Goal: Transaction & Acquisition: Book appointment/travel/reservation

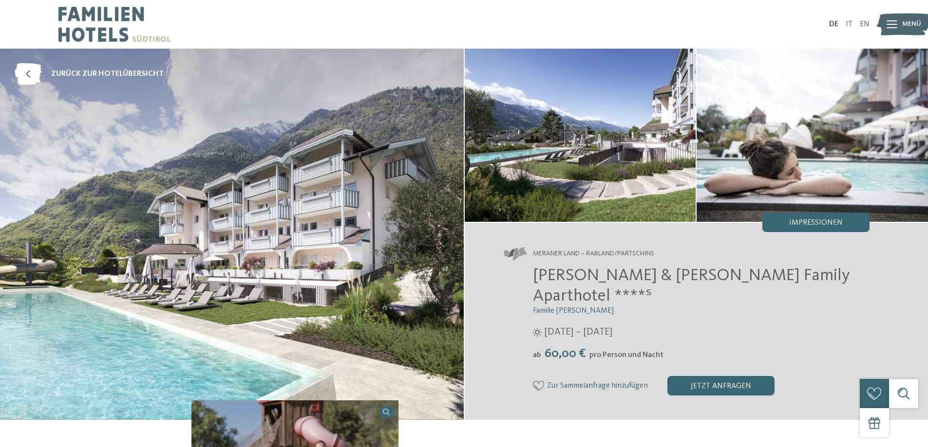
click at [900, 26] on img at bounding box center [903, 24] width 54 height 27
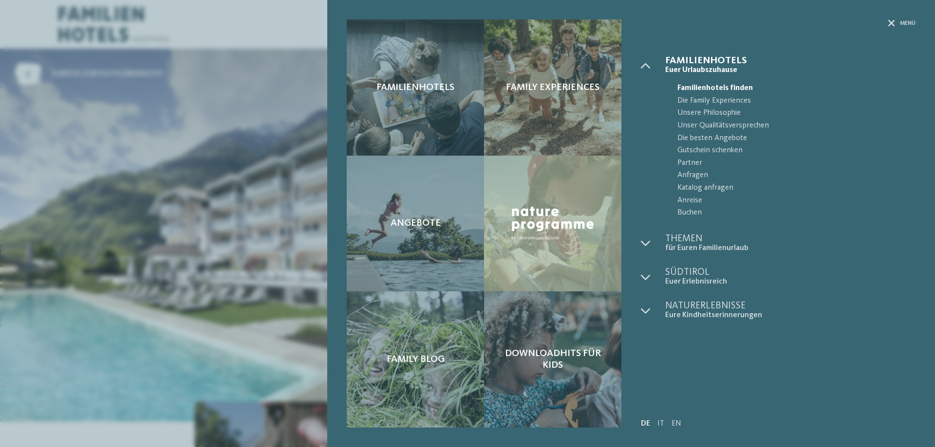
click at [712, 84] on span "Familienhotels finden" at bounding box center [796, 88] width 238 height 13
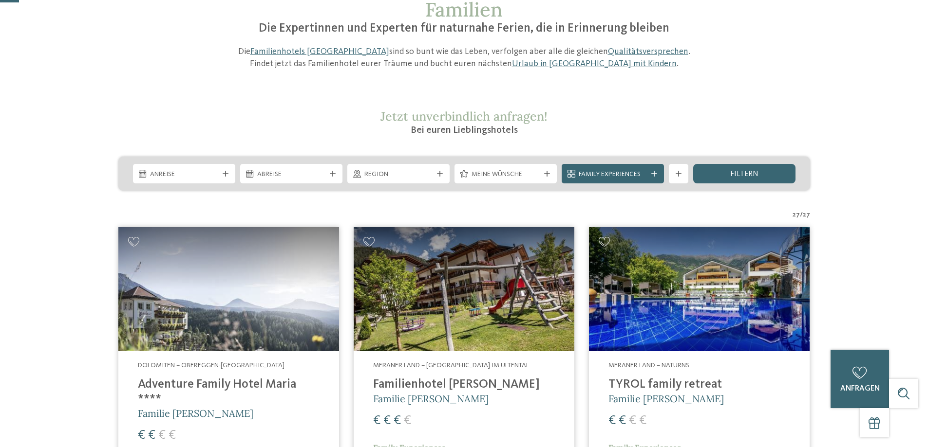
scroll to position [97, 0]
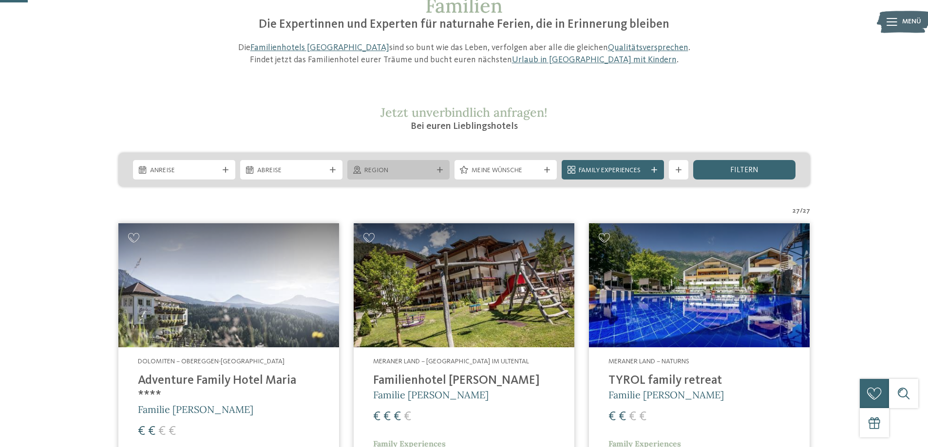
click at [412, 176] on div "Region" at bounding box center [398, 169] width 102 height 19
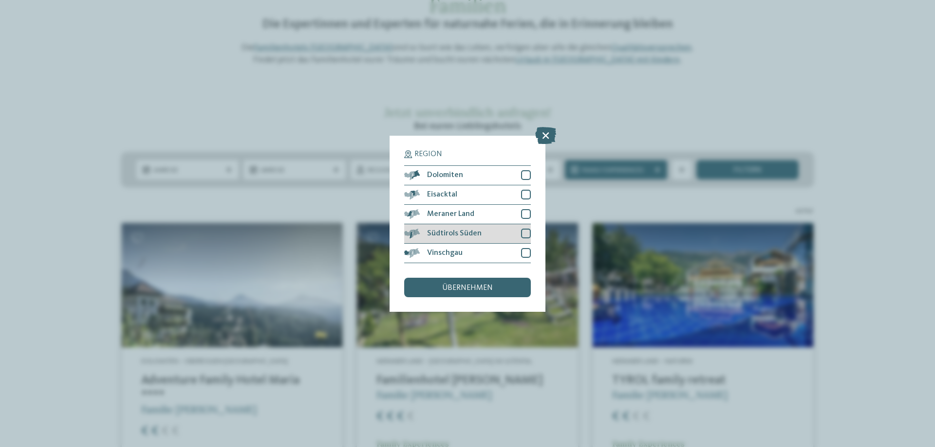
click at [521, 232] on div at bounding box center [526, 234] width 10 height 10
click at [524, 212] on div at bounding box center [526, 214] width 10 height 10
click at [494, 281] on div "übernehmen" at bounding box center [467, 287] width 127 height 19
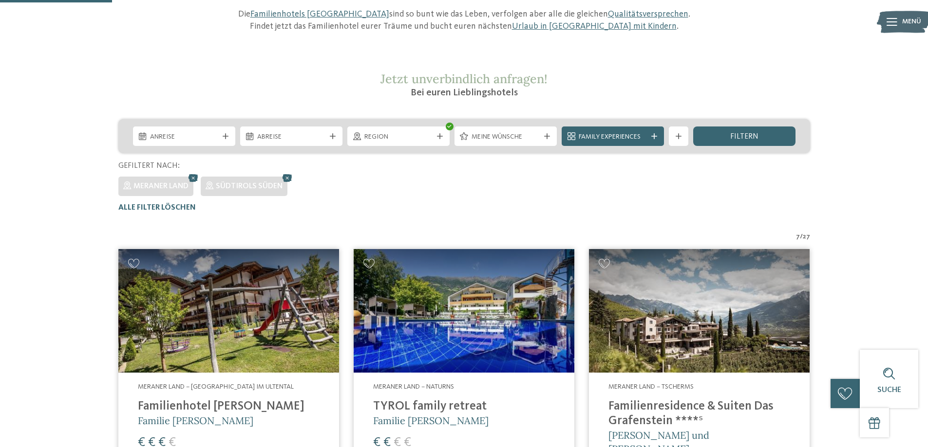
scroll to position [125, 0]
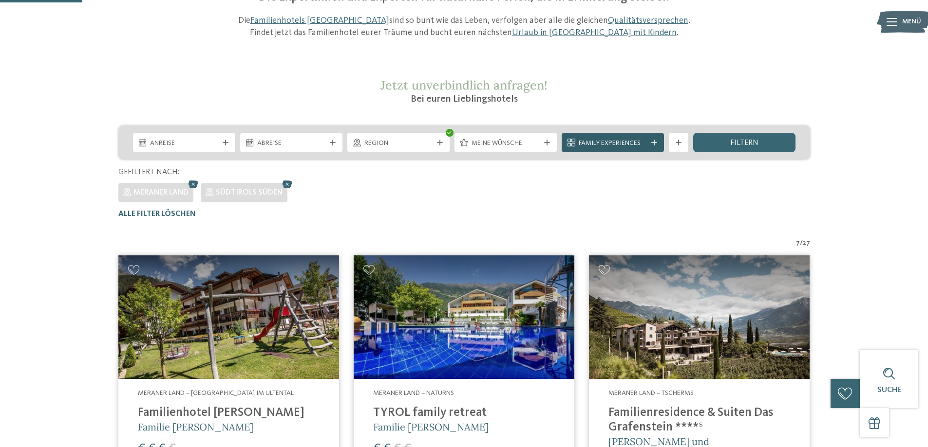
click at [653, 144] on icon at bounding box center [654, 143] width 6 height 6
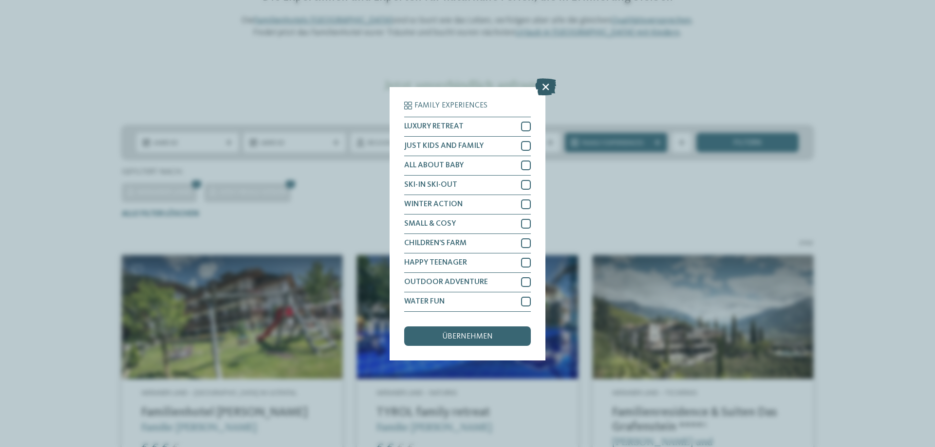
click at [542, 88] on icon at bounding box center [545, 86] width 21 height 17
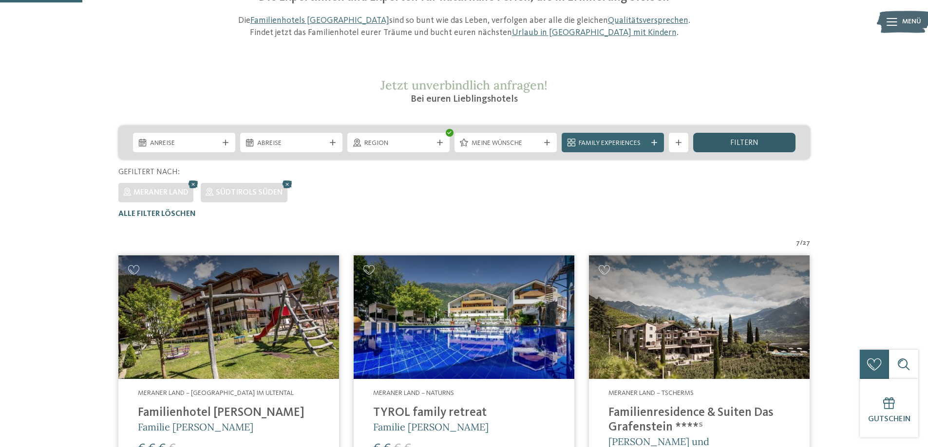
click at [768, 144] on div "filtern" at bounding box center [744, 142] width 102 height 19
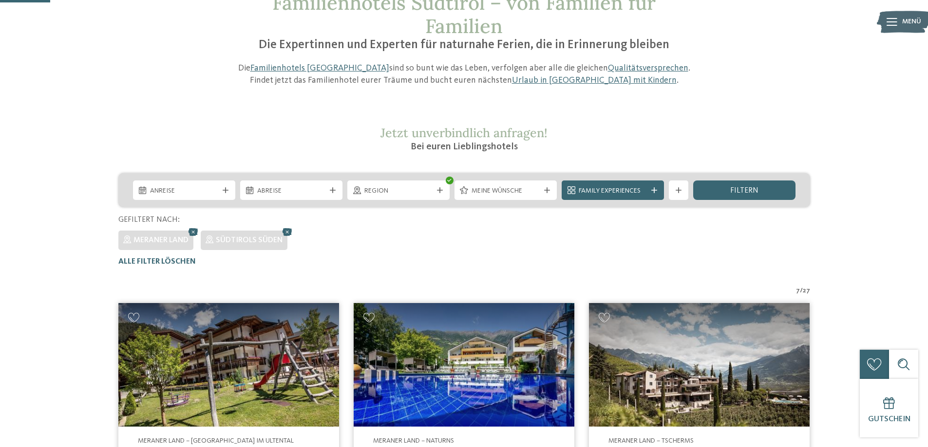
scroll to position [76, 0]
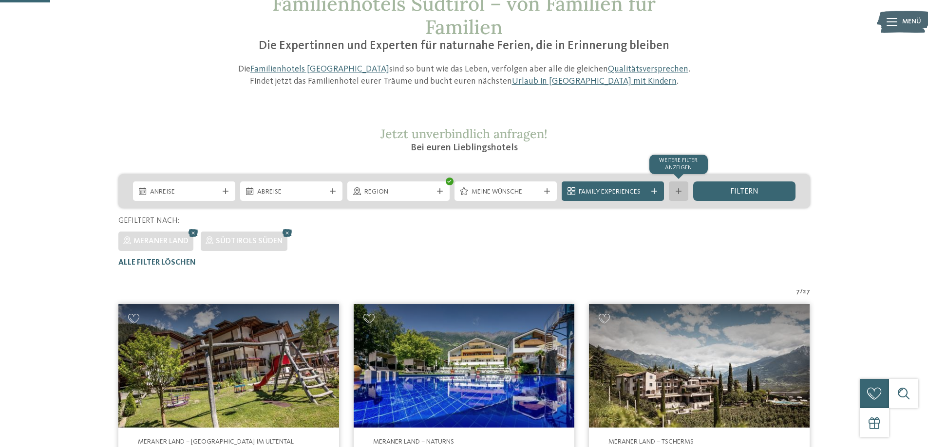
click at [680, 191] on icon at bounding box center [678, 191] width 6 height 6
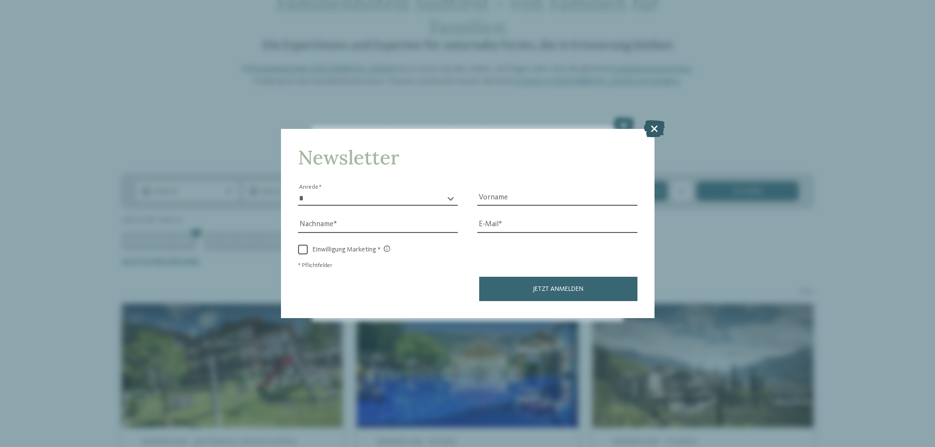
click at [655, 129] on icon at bounding box center [654, 128] width 21 height 17
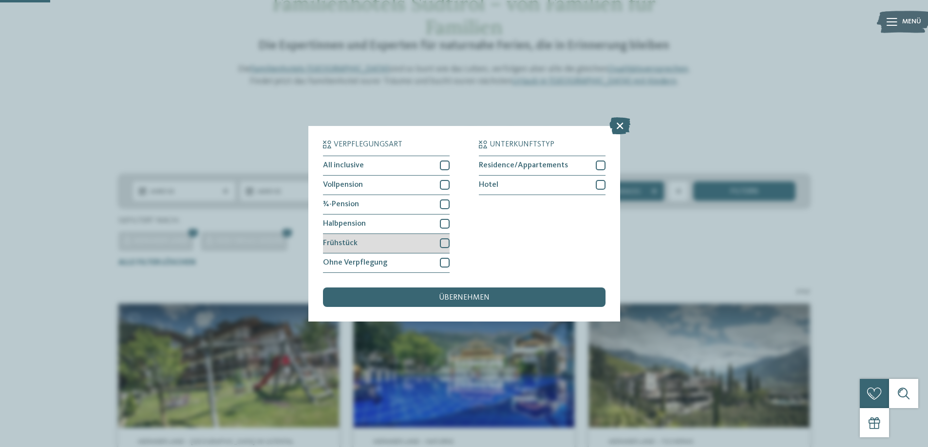
click at [442, 242] on div at bounding box center [445, 244] width 10 height 10
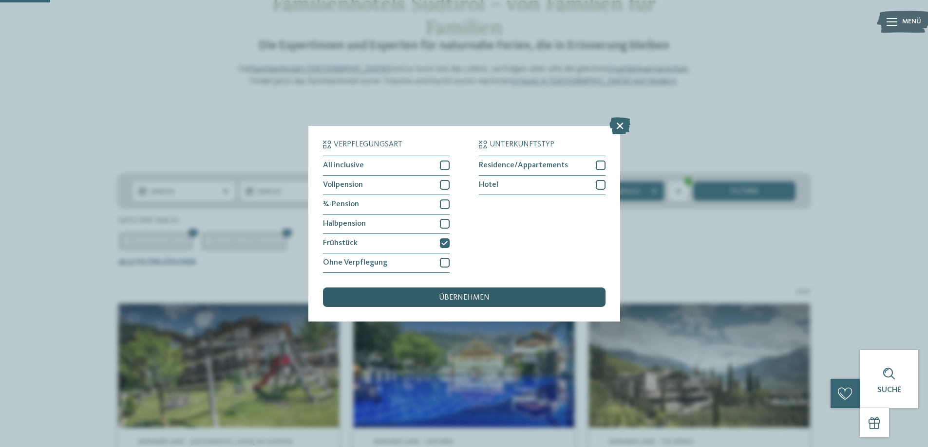
click at [465, 297] on span "übernehmen" at bounding box center [464, 298] width 51 height 8
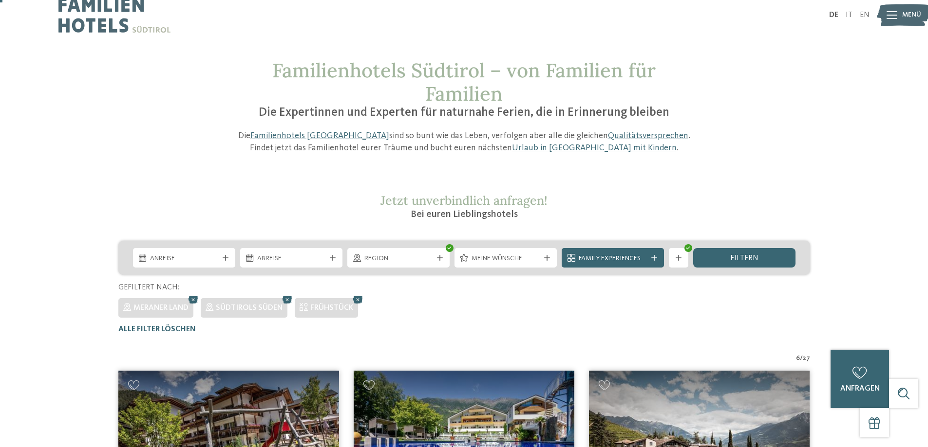
scroll to position [0, 0]
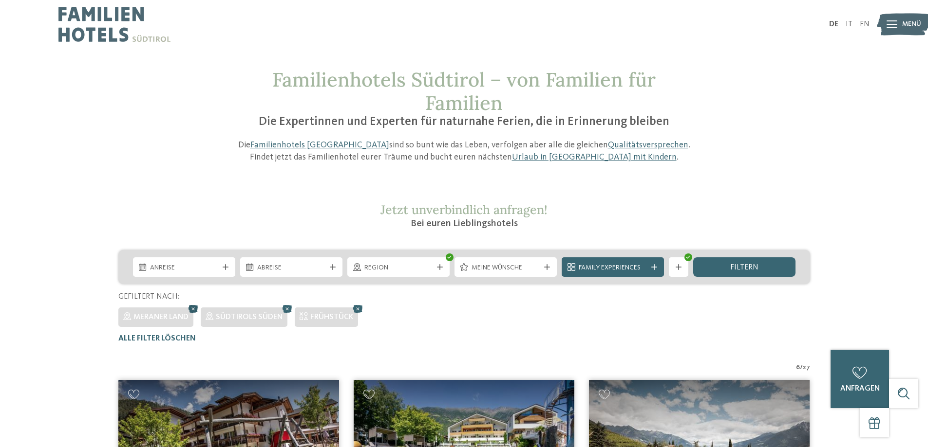
click at [195, 308] on icon at bounding box center [193, 309] width 15 height 13
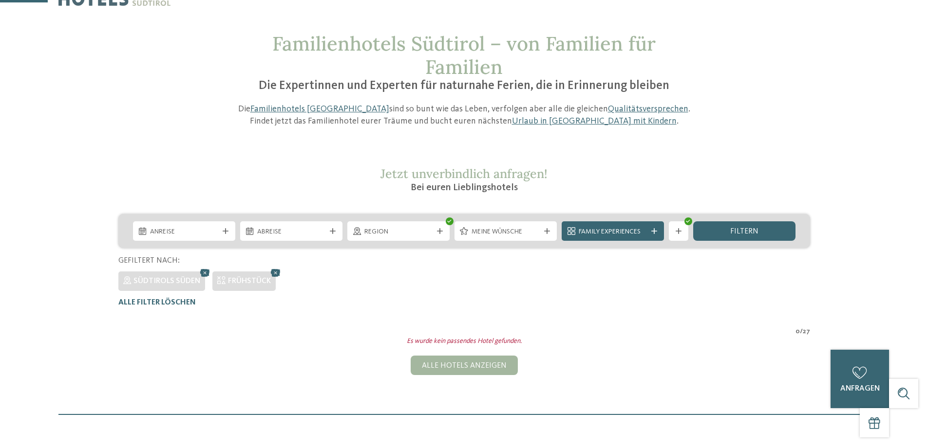
scroll to position [27, 0]
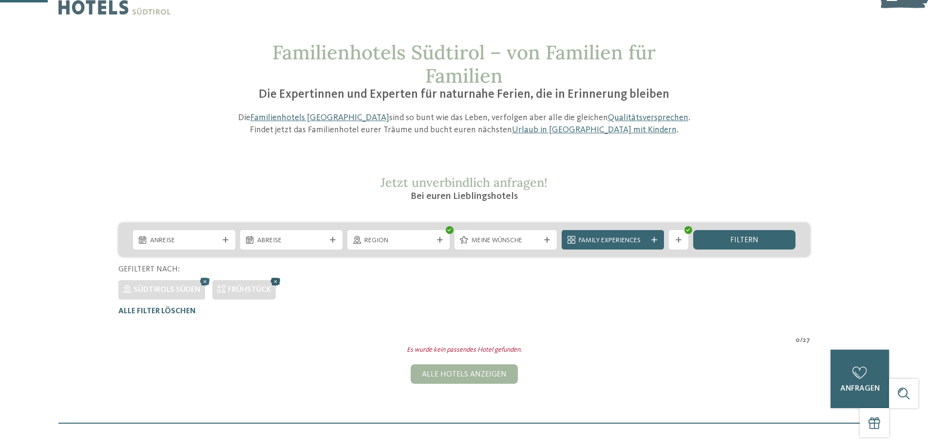
click at [275, 280] on icon at bounding box center [275, 282] width 15 height 13
click at [610, 237] on span "Family Experiences" at bounding box center [612, 241] width 68 height 10
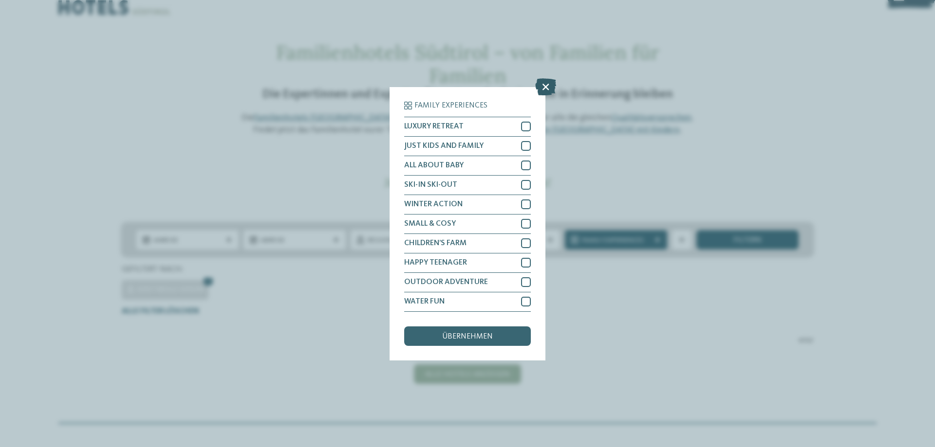
click at [543, 90] on icon at bounding box center [545, 86] width 21 height 17
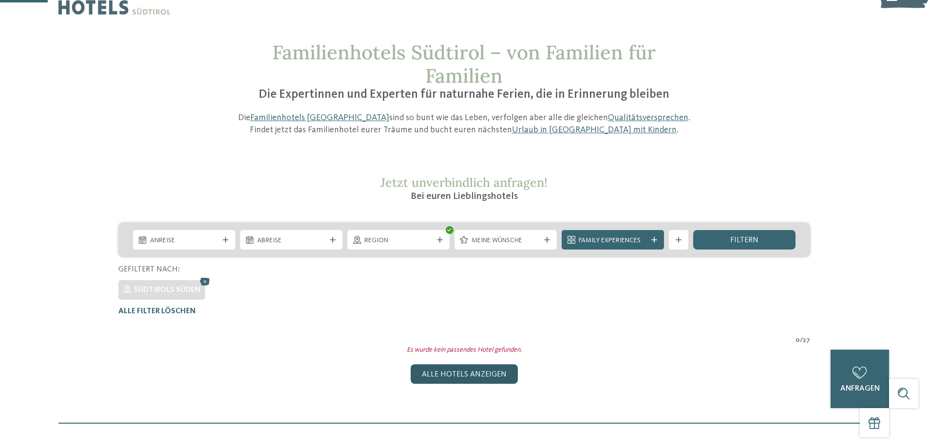
click at [465, 379] on div "Alle Hotels anzeigen" at bounding box center [463, 374] width 107 height 19
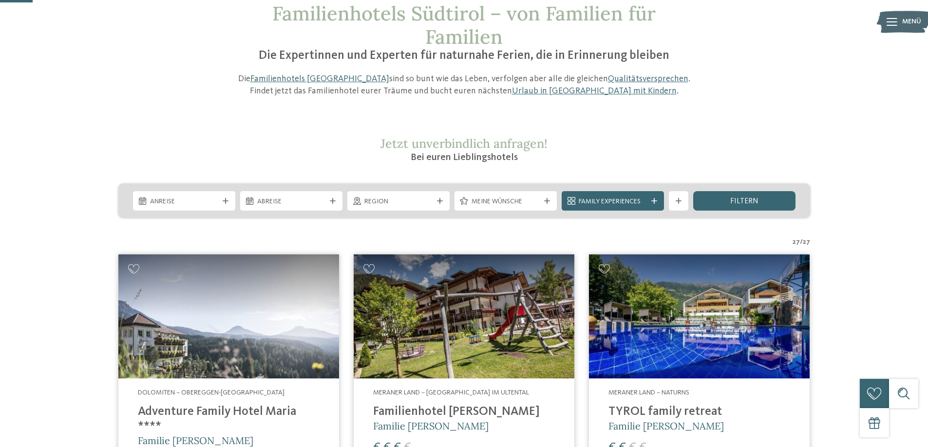
scroll to position [65, 0]
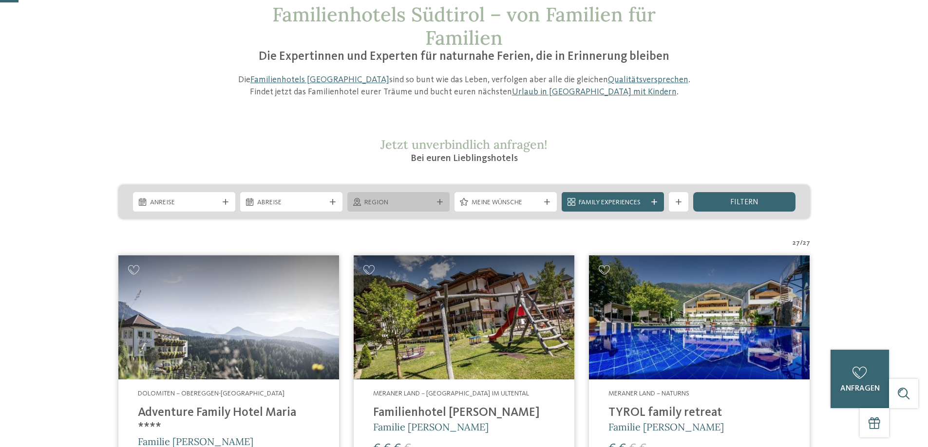
click at [430, 205] on span "Region" at bounding box center [398, 203] width 68 height 10
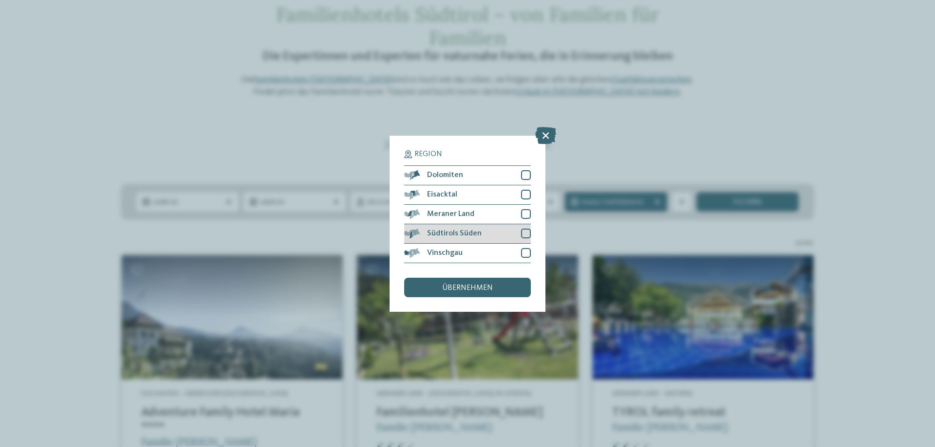
click at [525, 231] on div at bounding box center [526, 234] width 10 height 10
click at [488, 286] on span "übernehmen" at bounding box center [467, 288] width 51 height 8
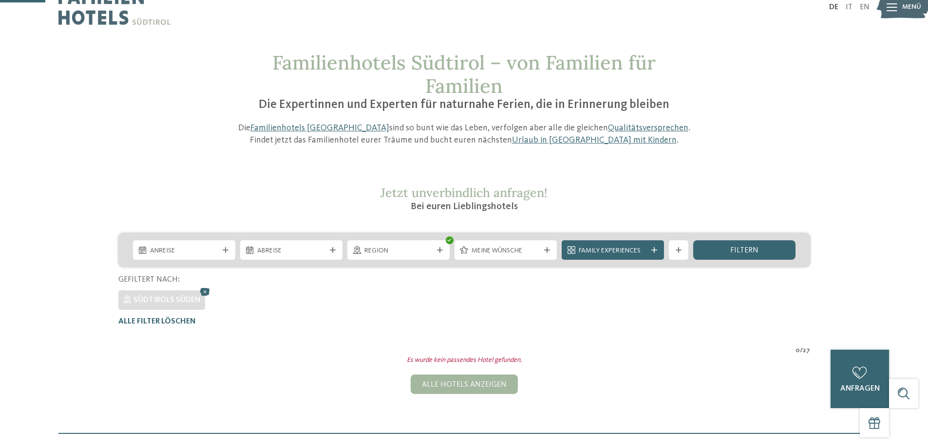
scroll to position [0, 0]
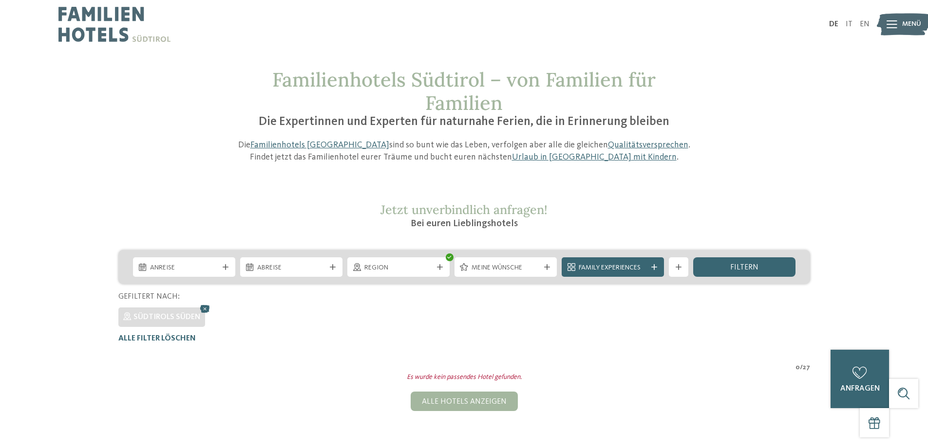
click at [68, 15] on img at bounding box center [114, 24] width 112 height 49
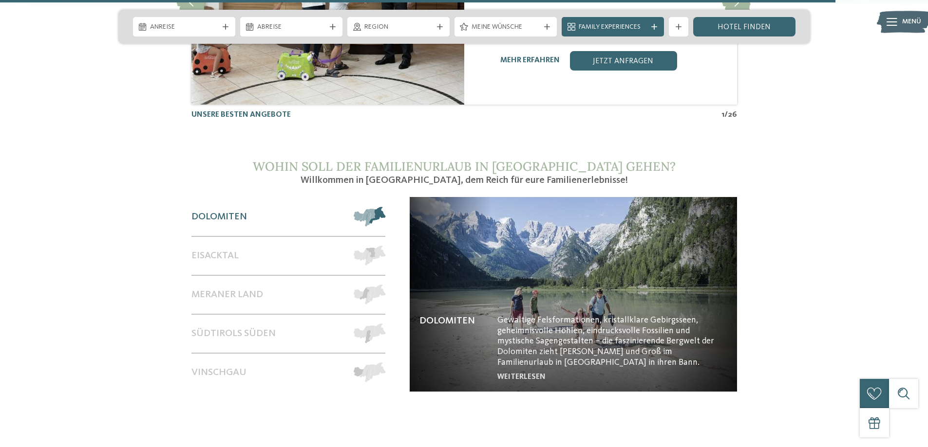
scroll to position [4090, 0]
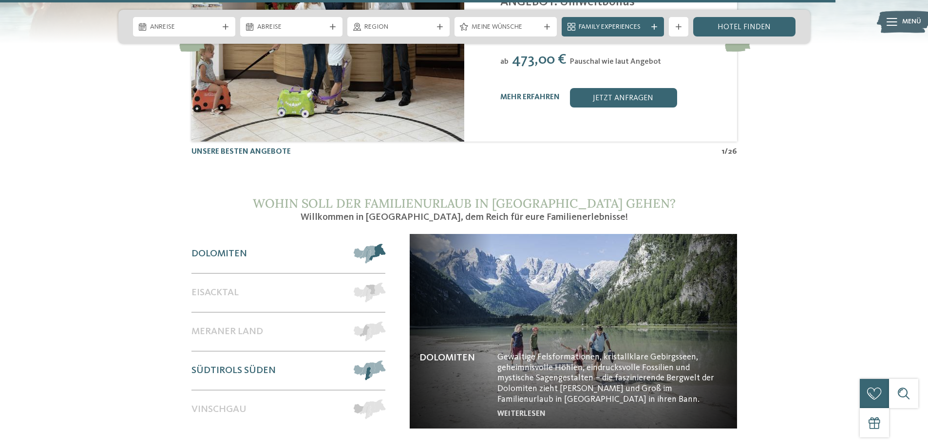
click at [385, 361] on span at bounding box center [385, 371] width 0 height 20
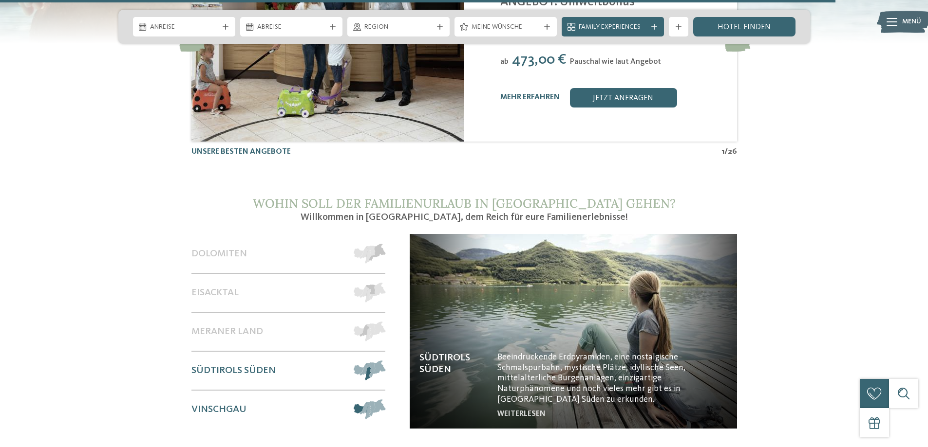
click at [344, 391] on div at bounding box center [364, 410] width 41 height 38
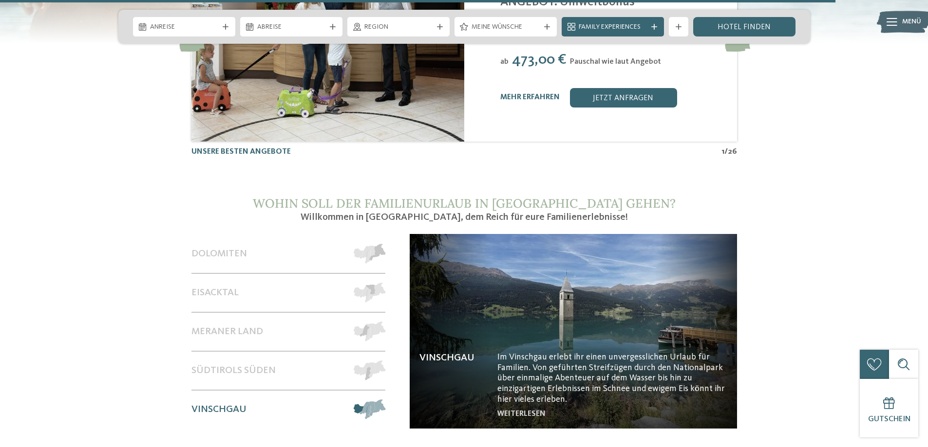
click at [385, 400] on span at bounding box center [385, 410] width 0 height 20
click at [385, 361] on span at bounding box center [385, 371] width 0 height 20
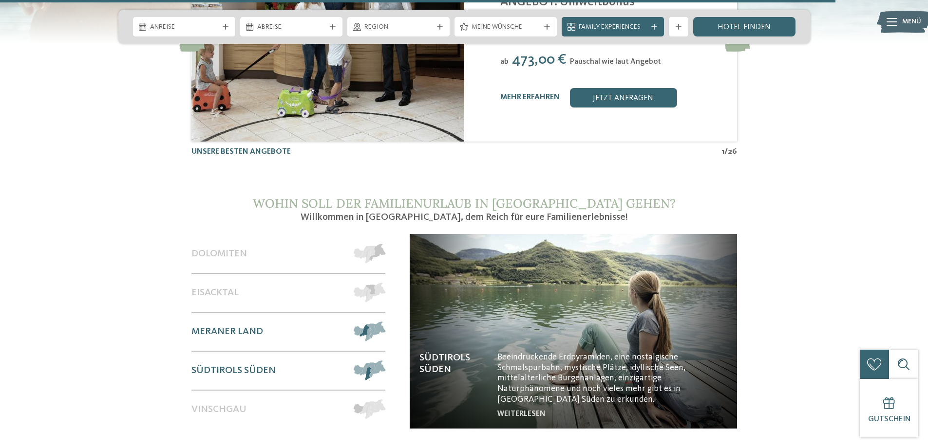
click at [385, 322] on span at bounding box center [385, 332] width 0 height 20
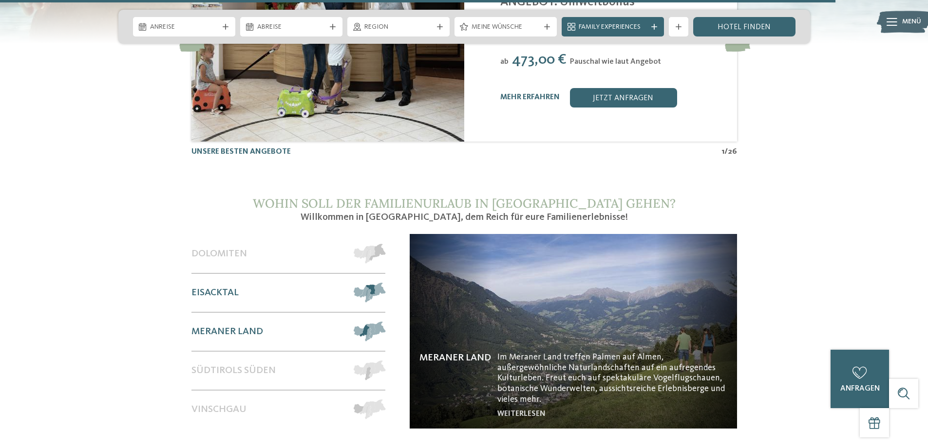
click at [385, 283] on span at bounding box center [385, 293] width 0 height 20
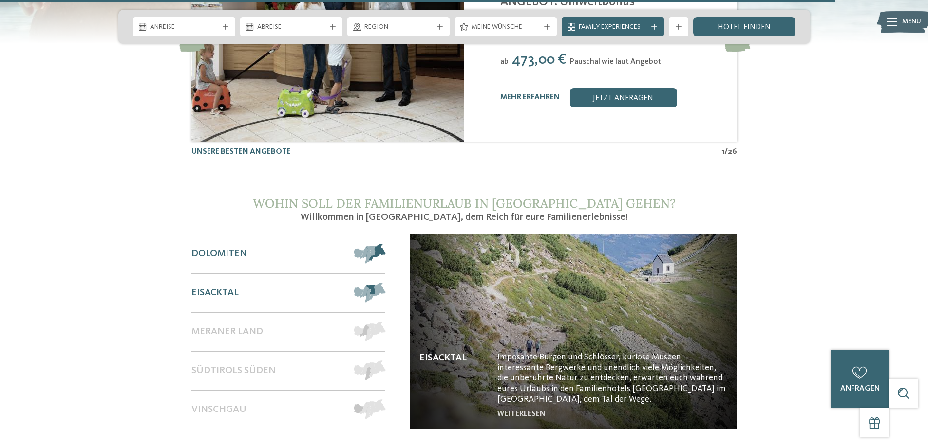
click at [385, 244] on span at bounding box center [385, 254] width 0 height 20
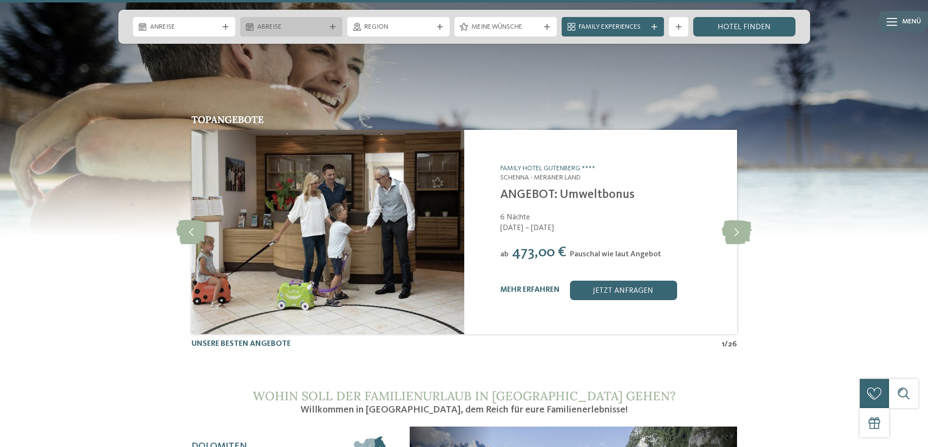
scroll to position [3895, 0]
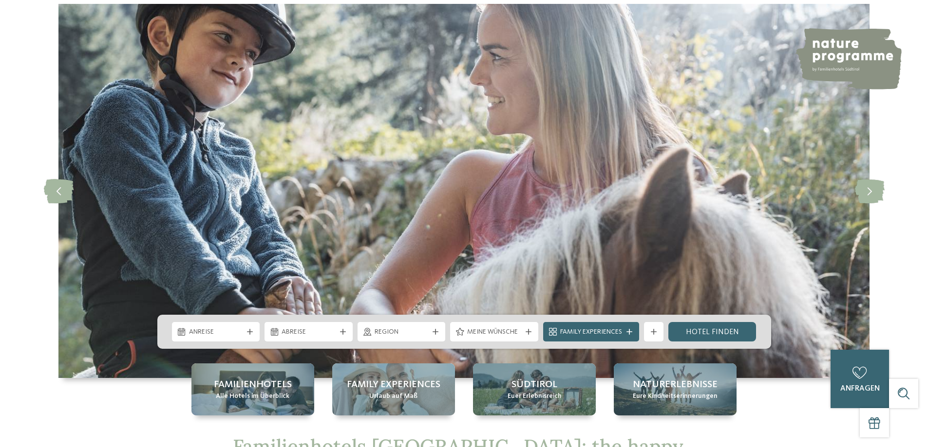
scroll to position [97, 0]
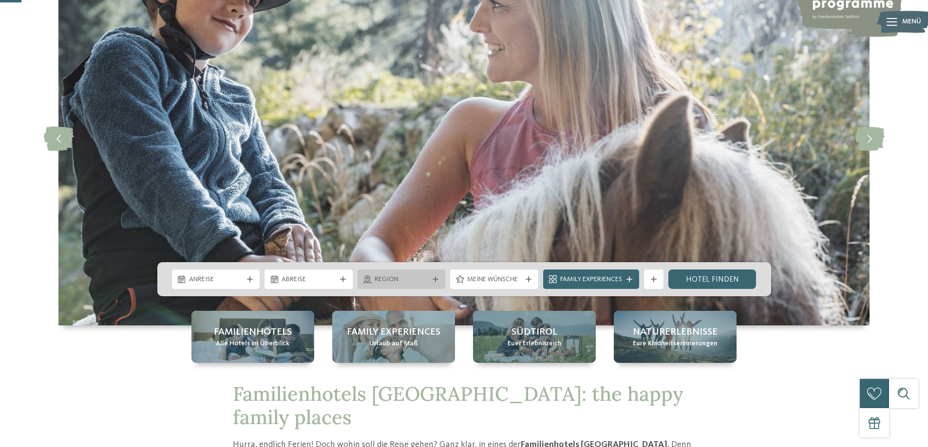
click at [434, 279] on icon at bounding box center [435, 280] width 6 height 6
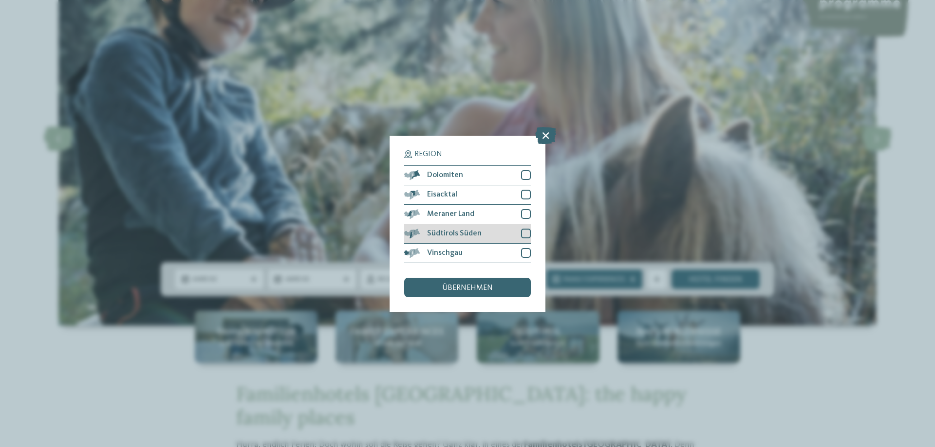
click at [523, 232] on div at bounding box center [526, 234] width 10 height 10
click at [483, 286] on span "übernehmen" at bounding box center [467, 288] width 51 height 8
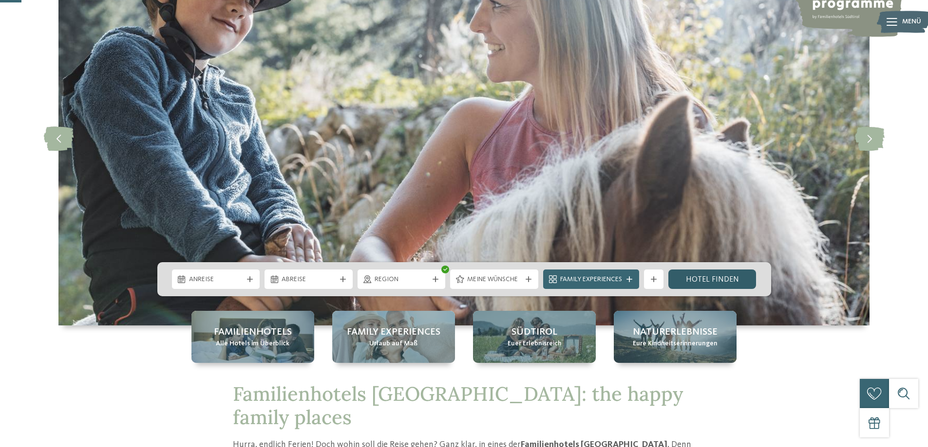
click at [703, 282] on link "Hotel finden" at bounding box center [712, 279] width 88 height 19
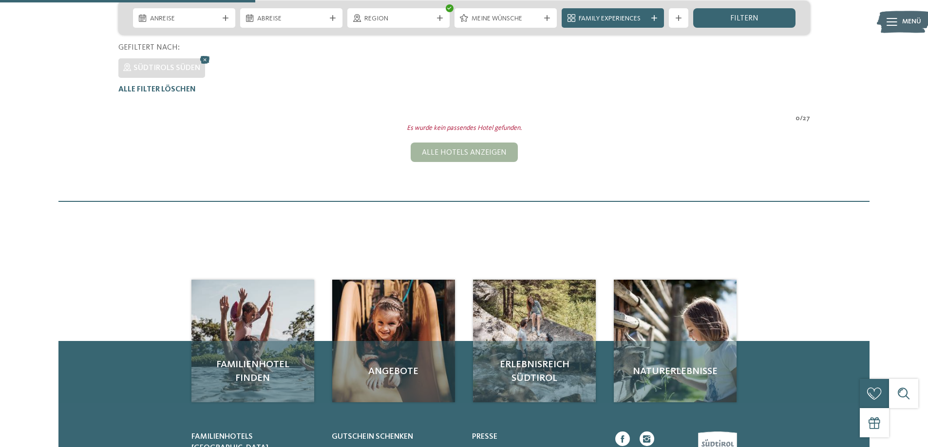
scroll to position [125, 0]
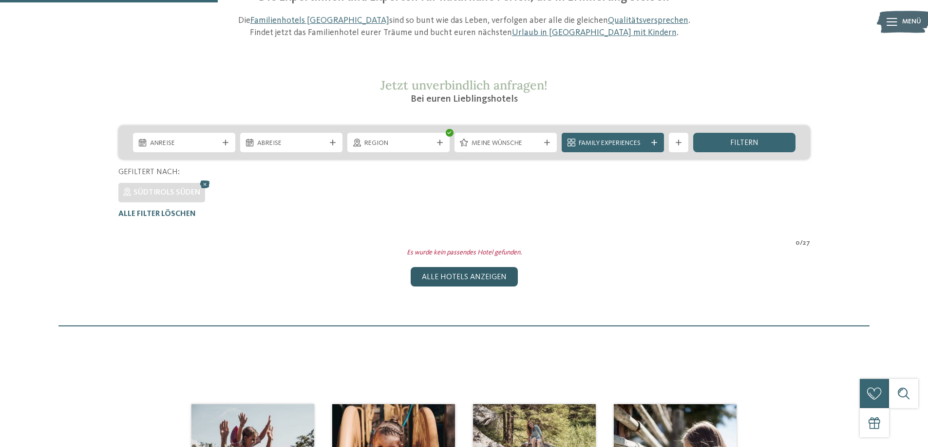
click at [432, 274] on div "Alle Hotels anzeigen" at bounding box center [463, 276] width 107 height 19
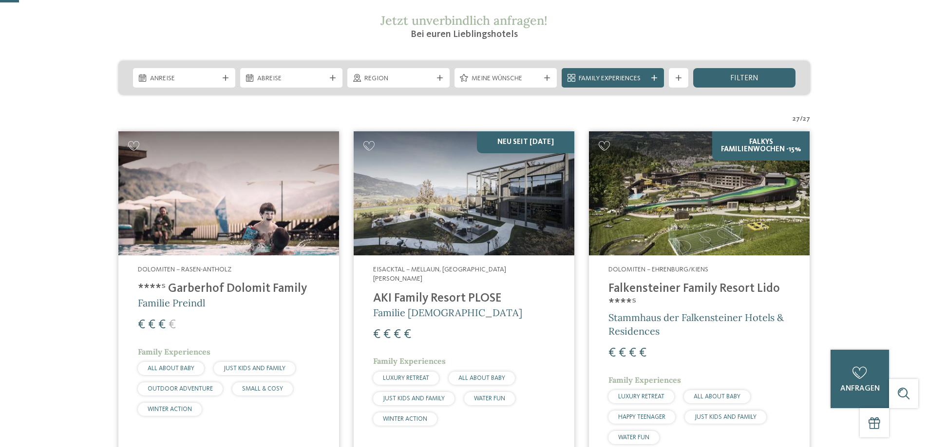
scroll to position [65, 0]
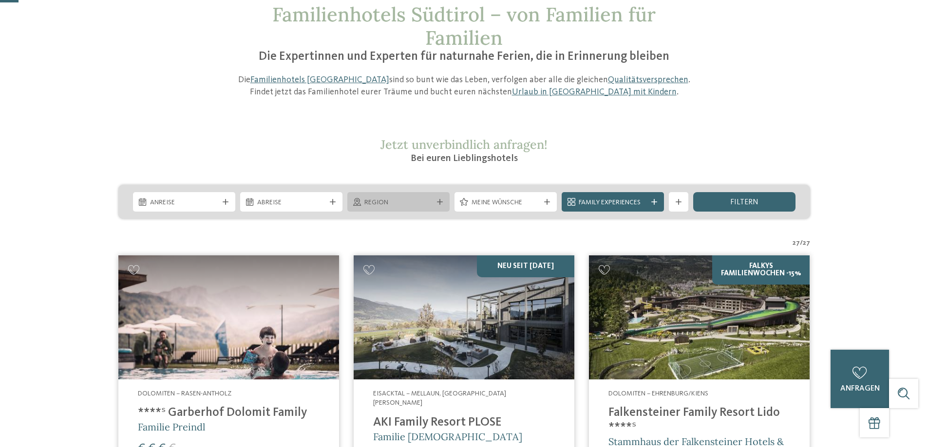
click at [430, 206] on span "Region" at bounding box center [398, 203] width 68 height 10
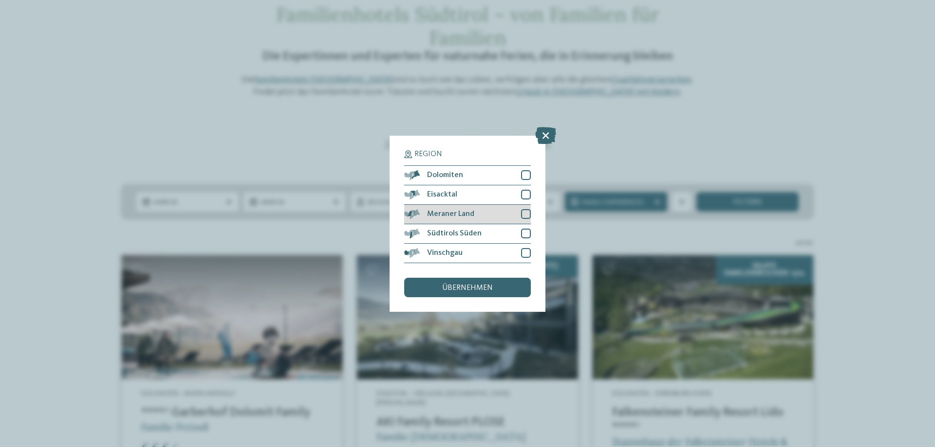
click at [529, 211] on div at bounding box center [526, 214] width 10 height 10
click at [482, 288] on span "übernehmen" at bounding box center [467, 288] width 51 height 8
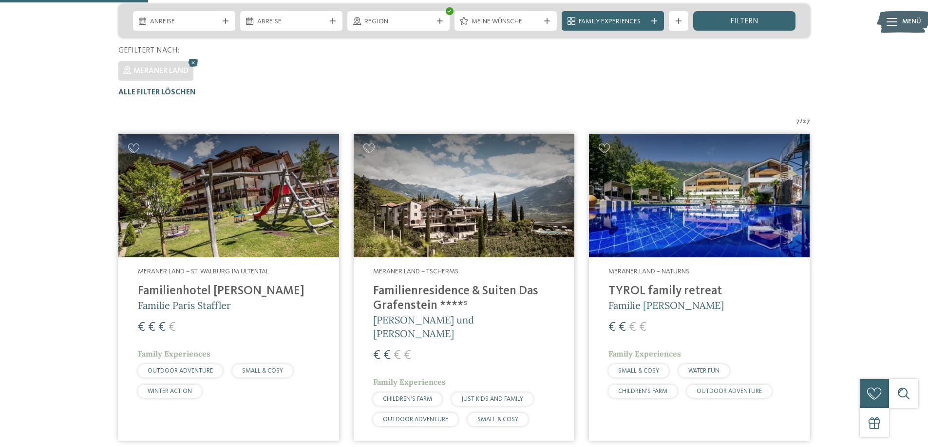
scroll to position [173, 0]
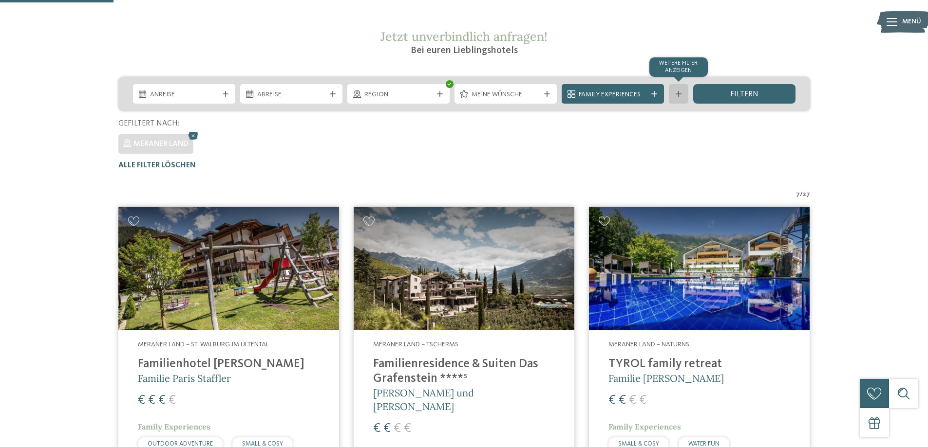
click at [674, 95] on div at bounding box center [678, 94] width 10 height 6
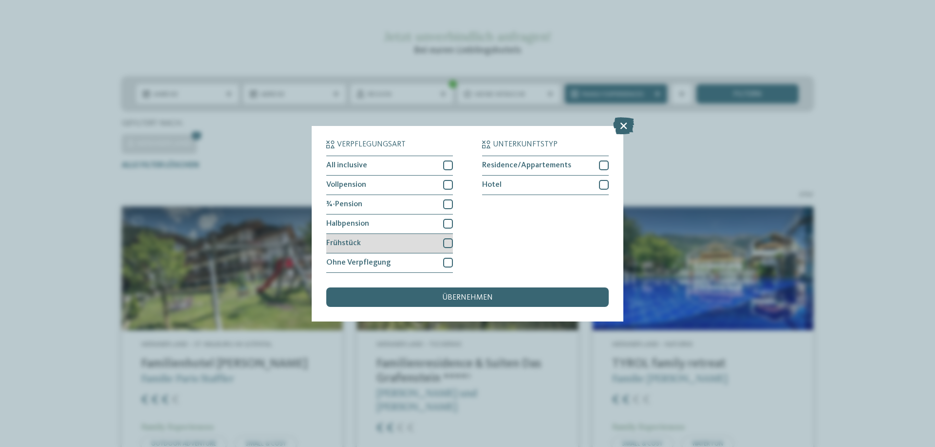
click at [446, 236] on div "Frühstück" at bounding box center [389, 243] width 127 height 19
click at [453, 297] on span "übernehmen" at bounding box center [467, 298] width 51 height 8
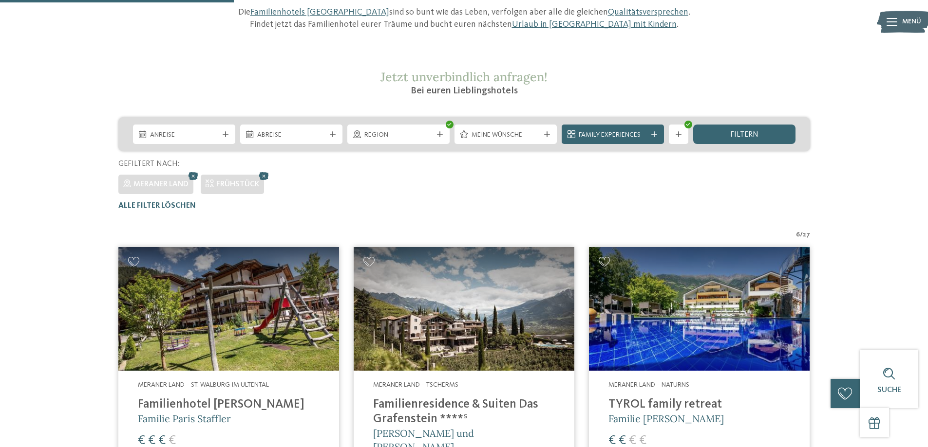
scroll to position [125, 0]
